Goal: Navigation & Orientation: Find specific page/section

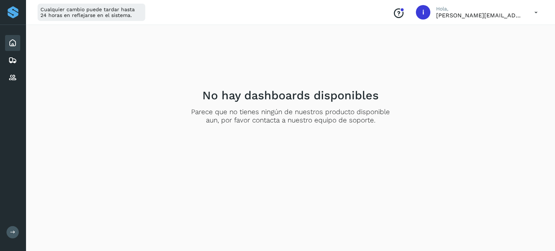
click at [14, 46] on icon at bounding box center [12, 43] width 9 height 9
click at [13, 233] on icon at bounding box center [12, 232] width 5 height 5
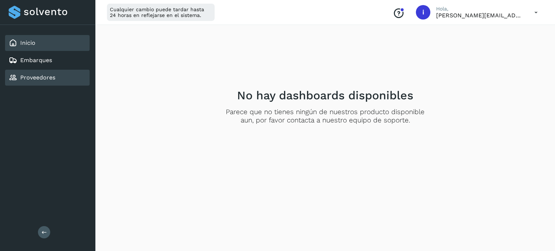
click at [37, 78] on link "Proveedores" at bounding box center [37, 77] width 35 height 7
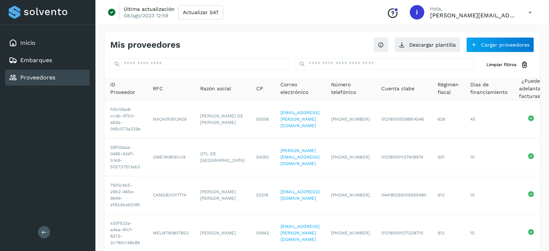
click at [52, 16] on div at bounding box center [48, 12] width 78 height 13
click at [42, 224] on div "Inicio Embarques Proveedores Salir" at bounding box center [47, 125] width 95 height 251
click at [45, 234] on icon at bounding box center [44, 232] width 5 height 5
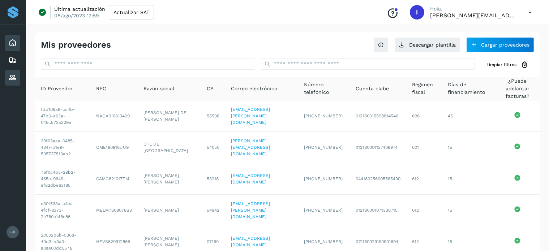
click at [6, 41] on div "Inicio" at bounding box center [12, 43] width 15 height 16
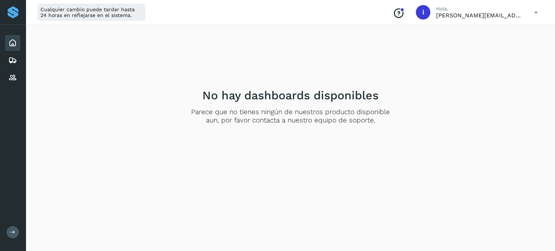
click at [531, 9] on icon at bounding box center [536, 12] width 15 height 15
click at [492, 46] on div "Cerrar sesión" at bounding box center [500, 47] width 86 height 14
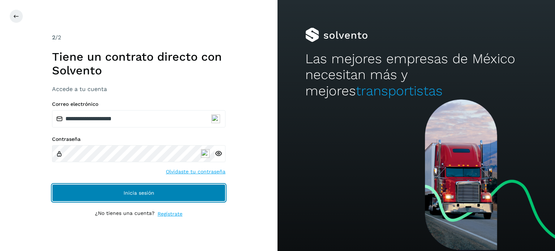
click at [138, 188] on button "Inicia sesión" at bounding box center [139, 192] width 174 height 17
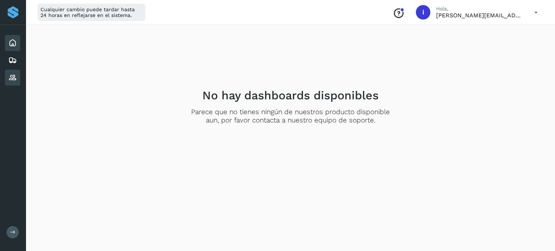
click at [7, 79] on div "Proveedores" at bounding box center [12, 78] width 15 height 16
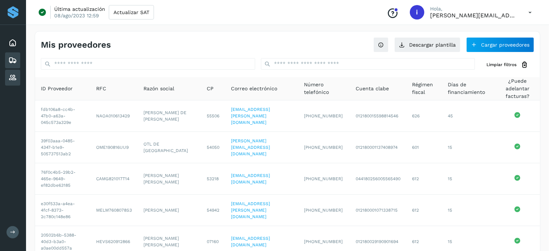
click at [16, 59] on icon at bounding box center [12, 60] width 9 height 9
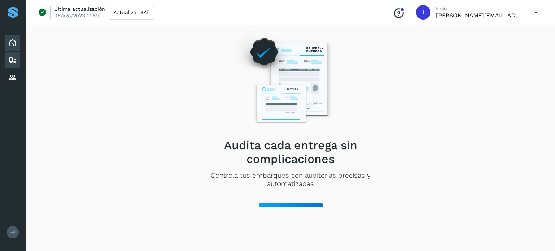
click at [13, 45] on icon at bounding box center [12, 43] width 9 height 9
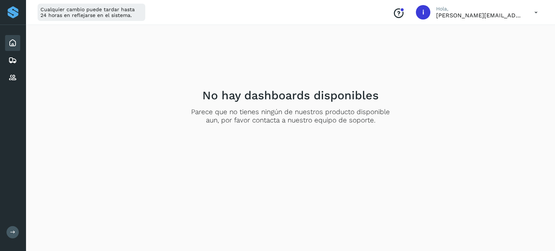
click at [13, 46] on icon at bounding box center [12, 43] width 9 height 9
click at [536, 11] on icon at bounding box center [536, 12] width 15 height 15
click at [479, 52] on div "Cerrar sesión" at bounding box center [500, 47] width 86 height 14
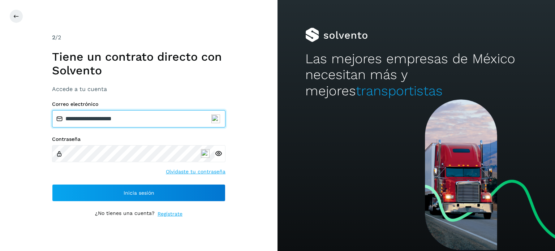
click at [106, 124] on input "**********" at bounding box center [139, 118] width 174 height 17
type input "**********"
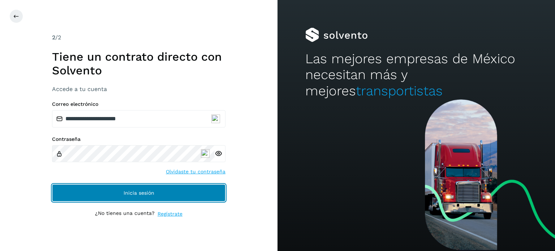
click at [128, 196] on button "Inicia sesión" at bounding box center [139, 192] width 174 height 17
